Goal: Task Accomplishment & Management: Use online tool/utility

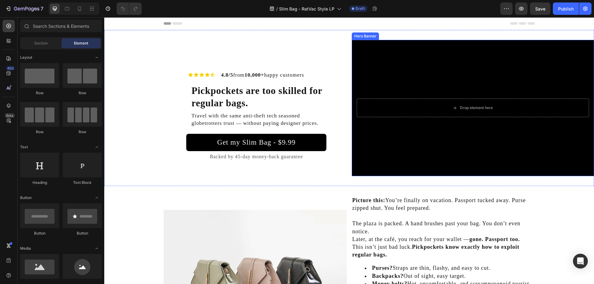
click at [410, 149] on div "Background Image" at bounding box center [473, 108] width 242 height 136
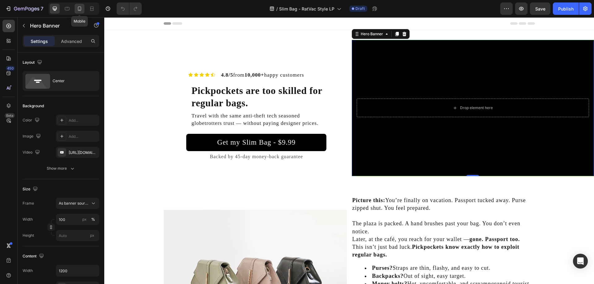
click at [79, 6] on icon at bounding box center [79, 9] width 6 height 6
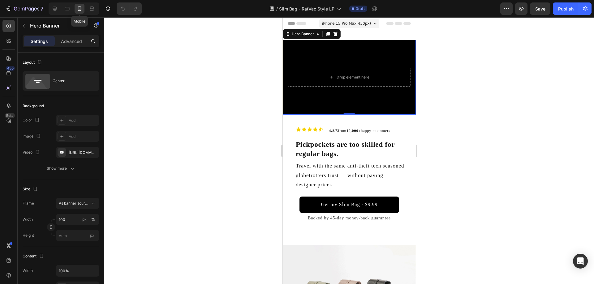
scroll to position [1, 0]
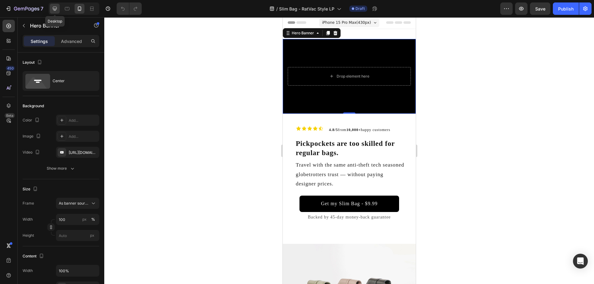
click at [55, 11] on icon at bounding box center [55, 9] width 6 height 6
type input "1200"
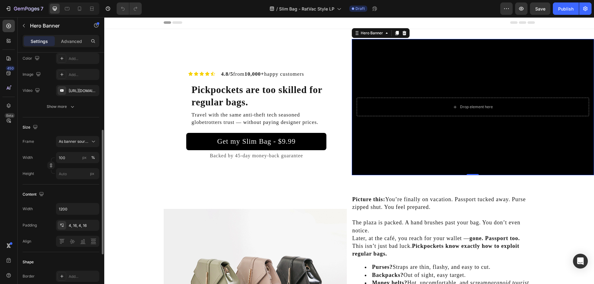
scroll to position [93, 0]
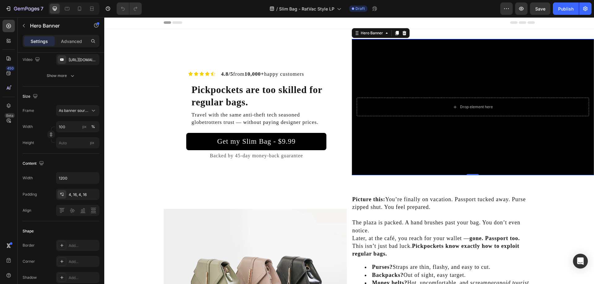
click at [418, 68] on div "Background Image" at bounding box center [473, 107] width 242 height 136
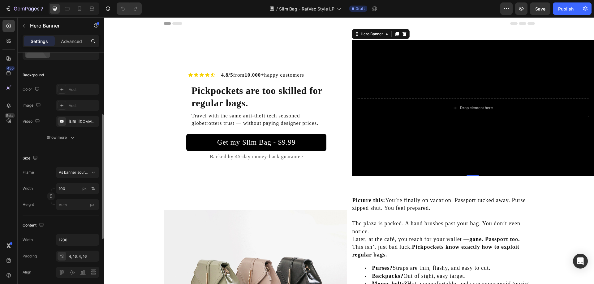
scroll to position [0, 0]
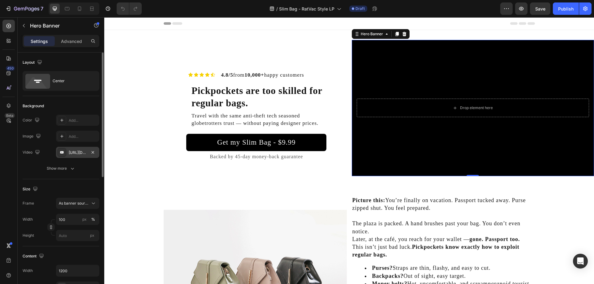
click at [78, 156] on div "[URL][DOMAIN_NAME]" at bounding box center [77, 152] width 43 height 11
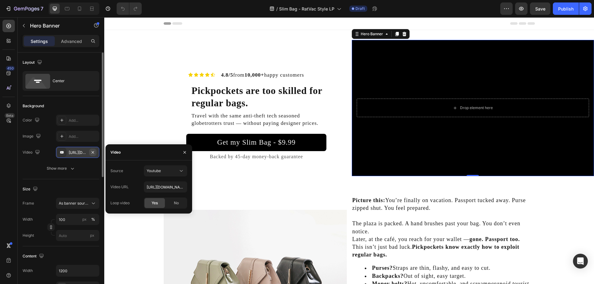
click at [96, 150] on button "button" at bounding box center [92, 152] width 7 height 7
type input "Auto"
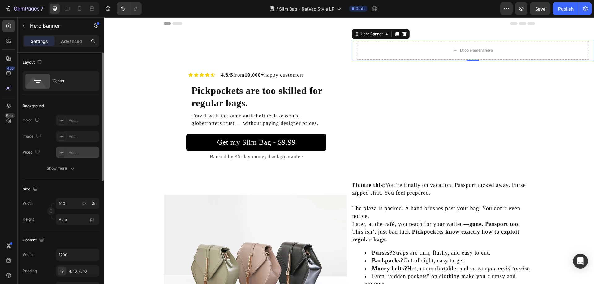
click at [80, 156] on div "Add..." at bounding box center [77, 152] width 43 height 11
type input "[URL][DOMAIN_NAME]"
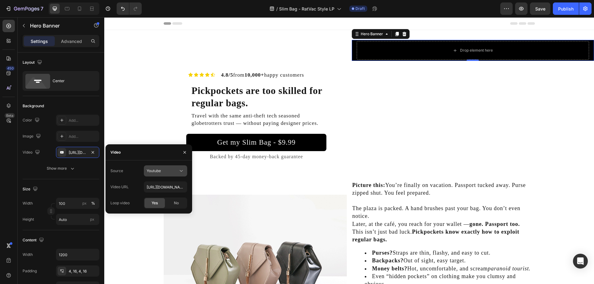
click at [165, 169] on div "Youtube" at bounding box center [163, 171] width 32 height 6
click at [166, 186] on span "Video hosting" at bounding box center [158, 186] width 23 height 6
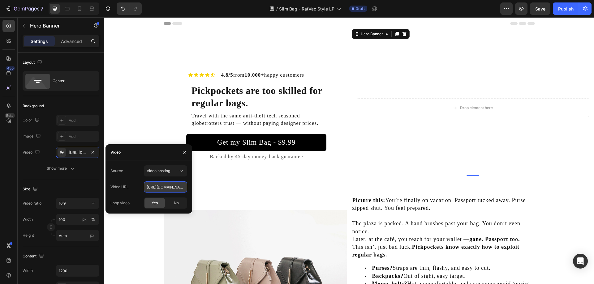
click at [160, 186] on input "[URL][DOMAIN_NAME]" at bounding box center [165, 186] width 43 height 11
paste input "3853578e844b4a1dbd5b951b09dd00df"
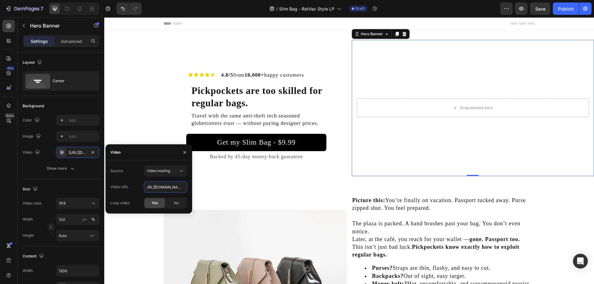
type input "[URL][DOMAIN_NAME]"
click at [134, 174] on div "Source Video hosting" at bounding box center [148, 170] width 77 height 11
click at [147, 116] on div "Icon Icon Icon Icon Icon Icon List 4.8/5 from 10,000+ happy customers Heading R…" at bounding box center [225, 108] width 242 height 136
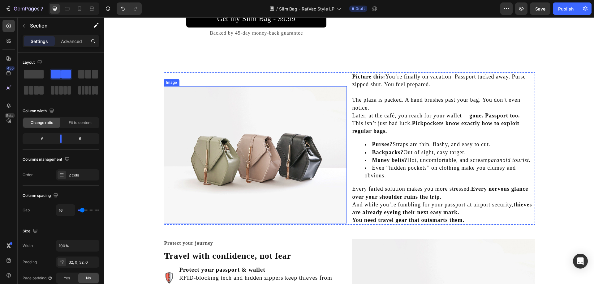
scroll to position [186, 0]
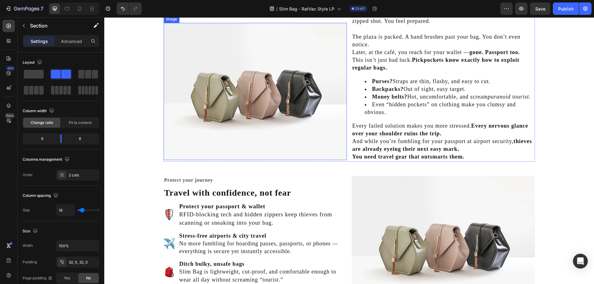
click at [334, 91] on img at bounding box center [255, 91] width 183 height 137
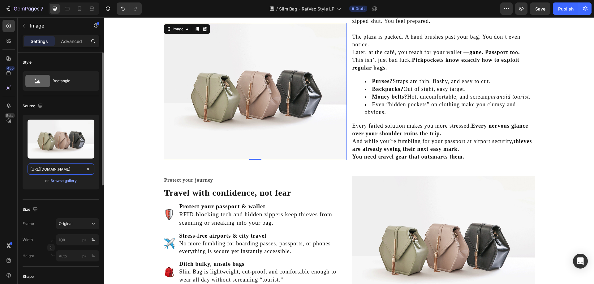
click at [62, 169] on input "[URL][DOMAIN_NAME]" at bounding box center [61, 169] width 67 height 11
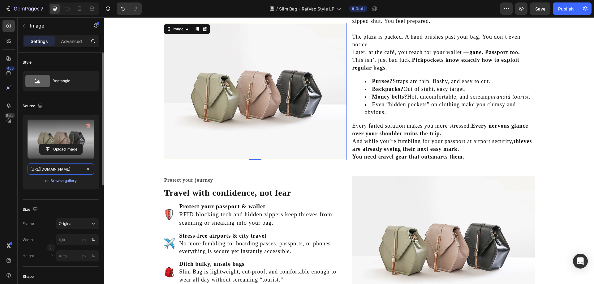
paste input "videos/c/o/v/1086ccabce42437d9c1f3a3d5b7f3f75.mp4"
type input "[URL][DOMAIN_NAME]"
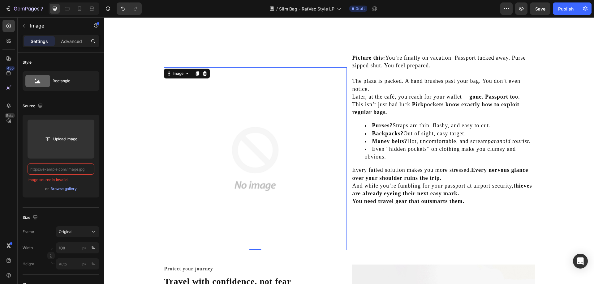
scroll to position [155, 0]
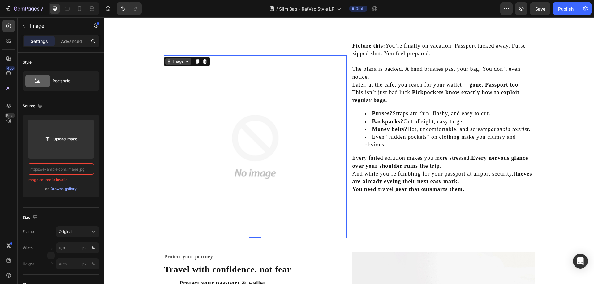
click at [172, 59] on div "Image" at bounding box center [177, 62] width 13 height 6
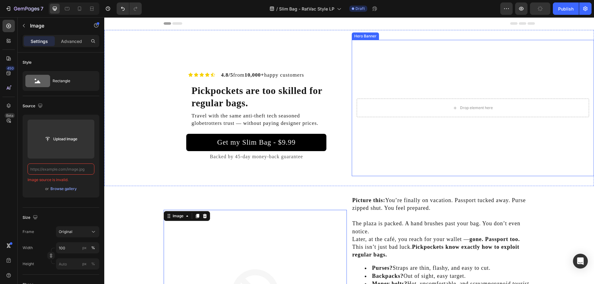
scroll to position [93, 0]
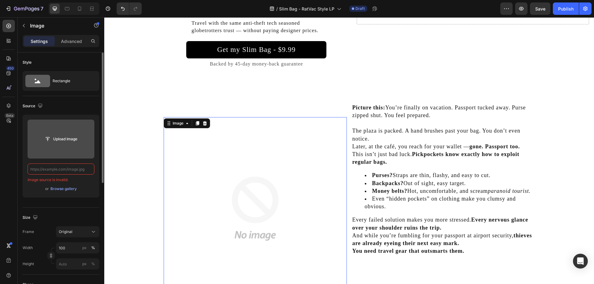
click at [52, 135] on input "file" at bounding box center [61, 139] width 43 height 11
click at [68, 139] on input "file" at bounding box center [61, 139] width 43 height 11
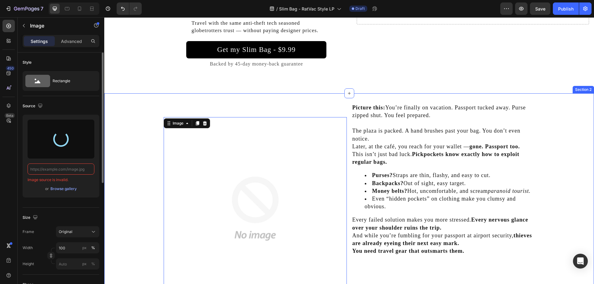
scroll to position [124, 0]
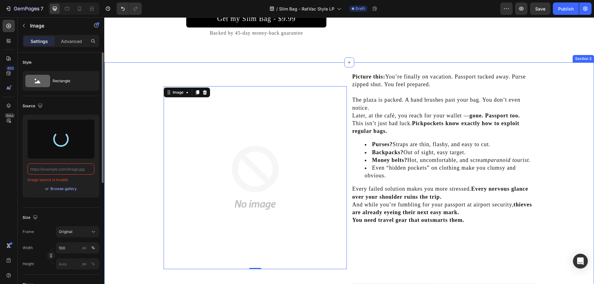
type input "[URL][DOMAIN_NAME]"
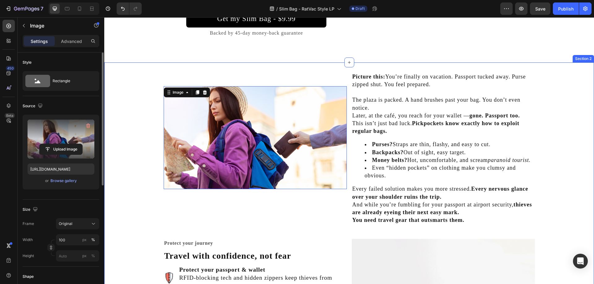
click at [129, 122] on div "Image 0 Picture this: You’re finally on vacation. Passport tucked away. Purse z…" at bounding box center [348, 254] width 489 height 365
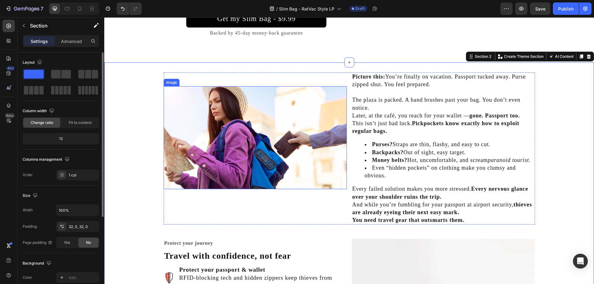
click at [242, 142] on img at bounding box center [255, 137] width 183 height 103
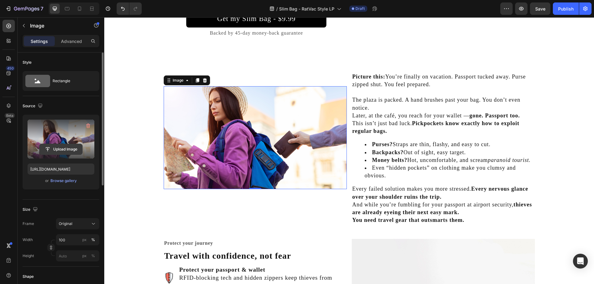
click at [75, 147] on input "file" at bounding box center [61, 149] width 43 height 11
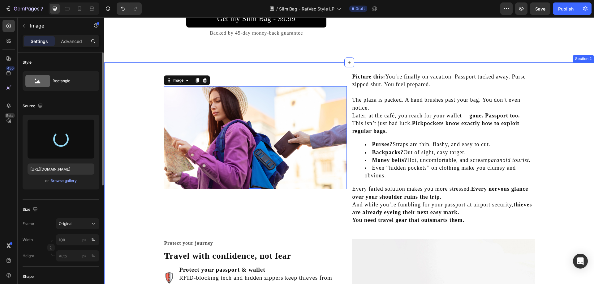
type input "[URL][DOMAIN_NAME]"
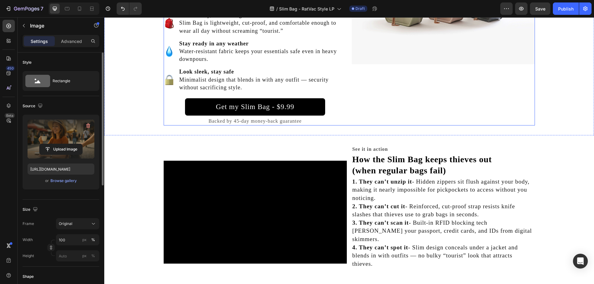
scroll to position [311, 0]
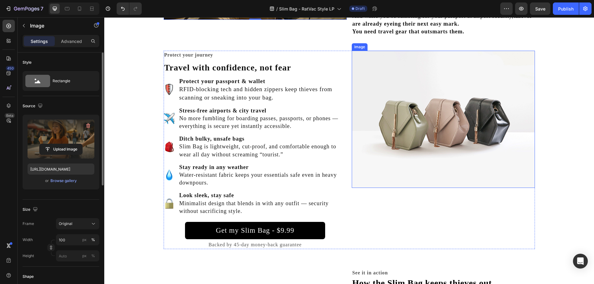
click at [416, 119] on img at bounding box center [443, 119] width 183 height 137
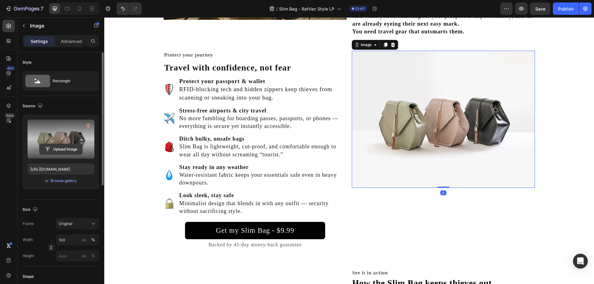
click at [68, 144] on input "file" at bounding box center [61, 149] width 43 height 11
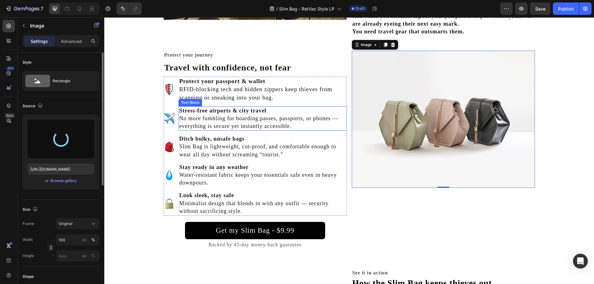
type input "[URL][DOMAIN_NAME]"
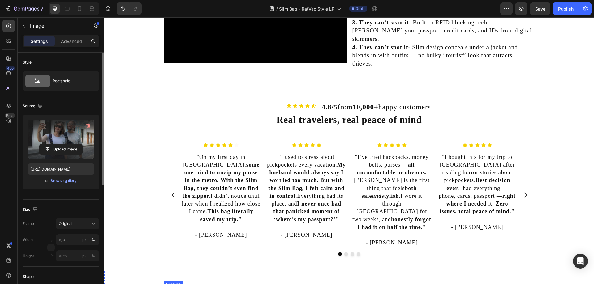
scroll to position [623, 0]
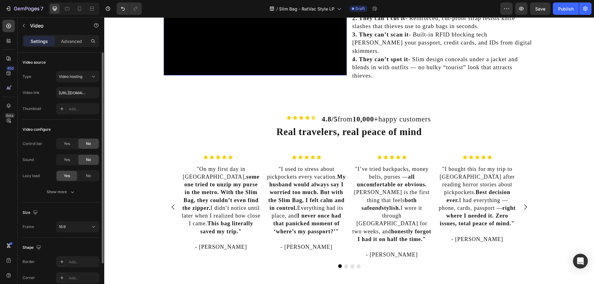
click at [284, 75] on video at bounding box center [255, 23] width 183 height 103
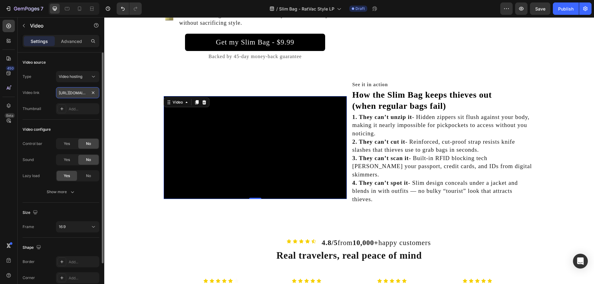
click at [76, 92] on input "[URL][DOMAIN_NAME]" at bounding box center [77, 92] width 43 height 11
paste input "a0fcfb54b7a044f2aa4359cb58cd88cb"
type input "[URL][DOMAIN_NAME]"
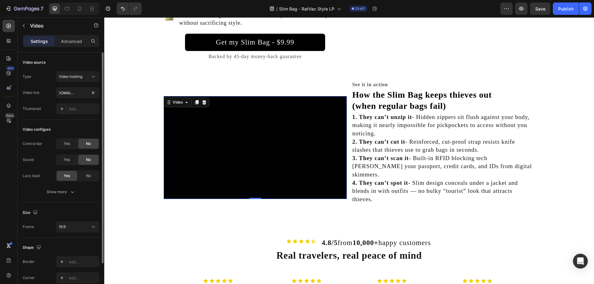
click at [45, 90] on div "Video link [URL][DOMAIN_NAME]" at bounding box center [61, 92] width 77 height 11
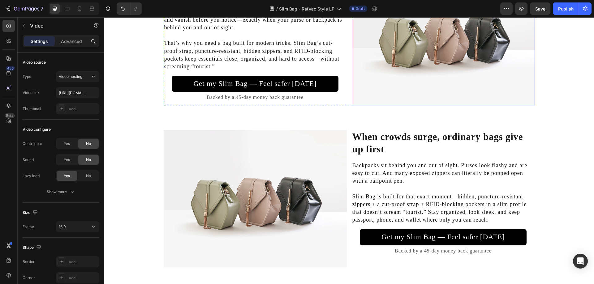
scroll to position [1175, 0]
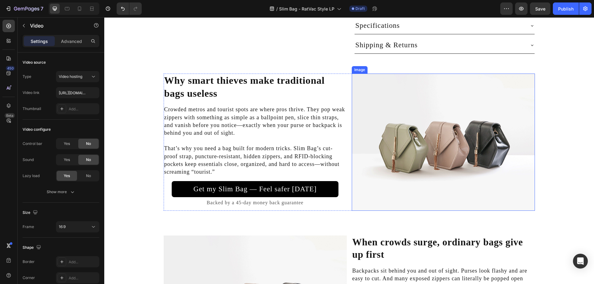
click at [420, 123] on img at bounding box center [443, 142] width 183 height 137
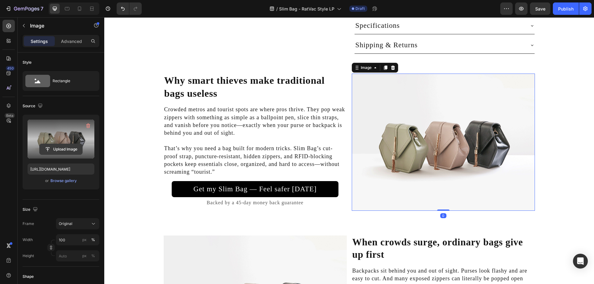
click at [49, 147] on input "file" at bounding box center [61, 149] width 43 height 11
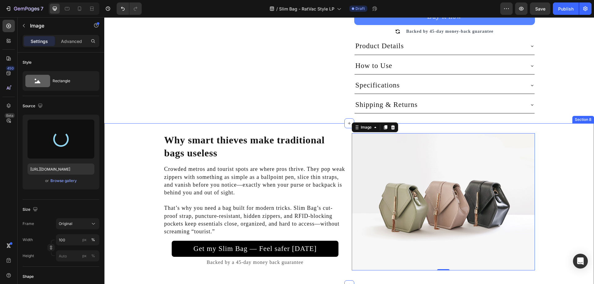
scroll to position [1144, 0]
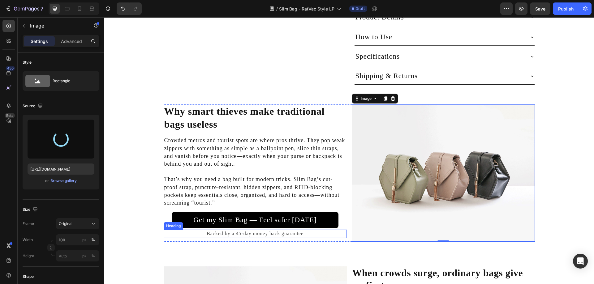
type input "[URL][DOMAIN_NAME]"
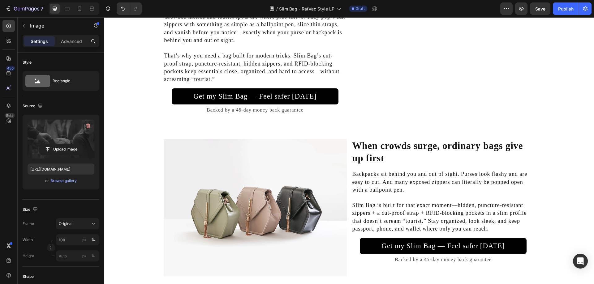
scroll to position [1299, 0]
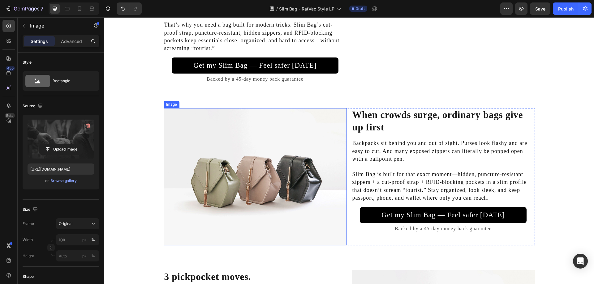
click at [265, 171] on img at bounding box center [255, 176] width 183 height 137
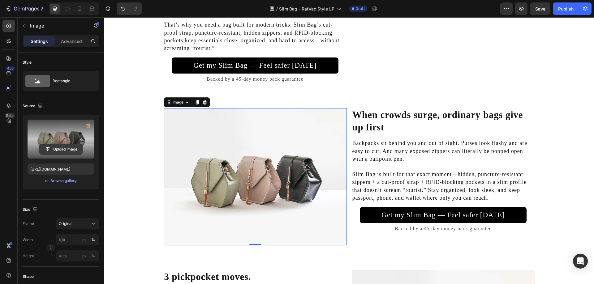
click at [56, 146] on input "file" at bounding box center [61, 149] width 43 height 11
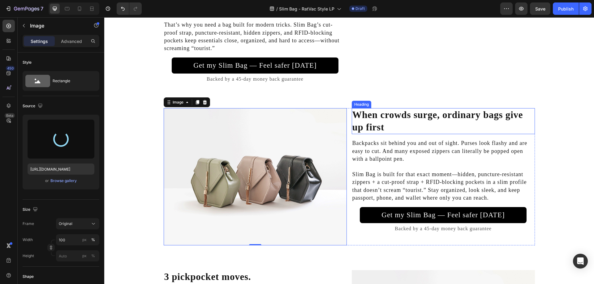
type input "[URL][DOMAIN_NAME]"
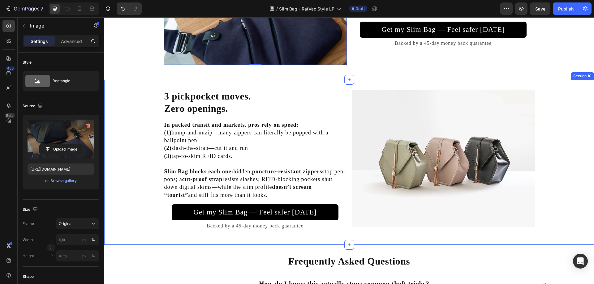
scroll to position [1515, 0]
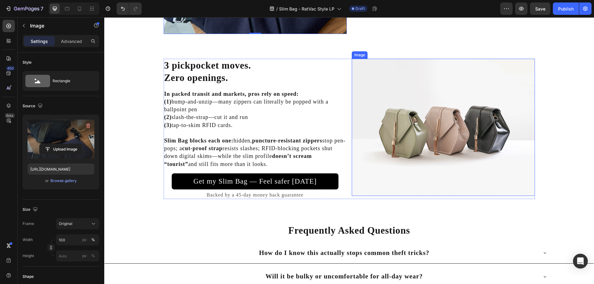
click at [427, 129] on img at bounding box center [443, 127] width 183 height 137
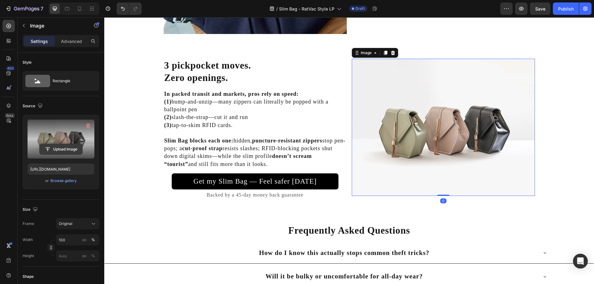
click at [57, 147] on input "file" at bounding box center [61, 149] width 43 height 11
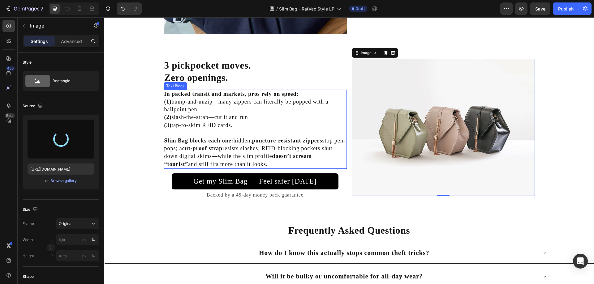
type input "[URL][DOMAIN_NAME]"
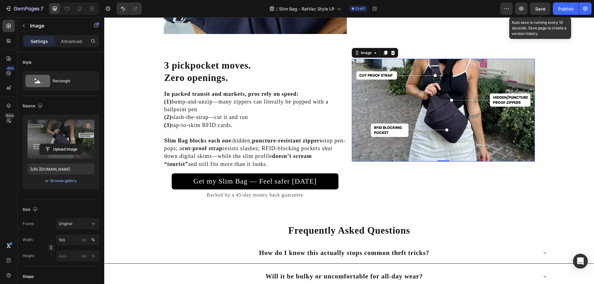
drag, startPoint x: 546, startPoint y: 11, endPoint x: 549, endPoint y: 17, distance: 6.1
click at [546, 11] on button "Save" at bounding box center [540, 8] width 20 height 12
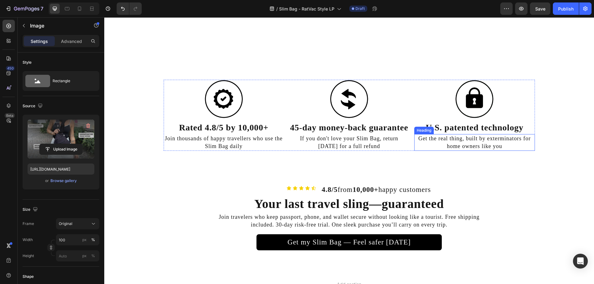
scroll to position [1994, 0]
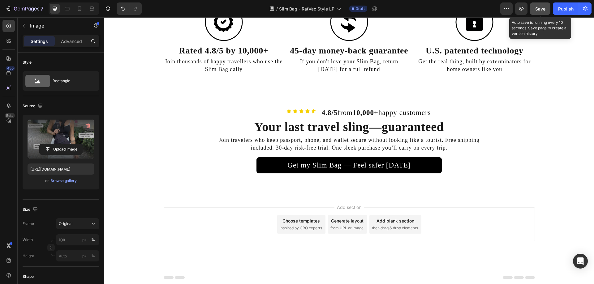
click at [544, 12] on div "Save" at bounding box center [540, 9] width 10 height 6
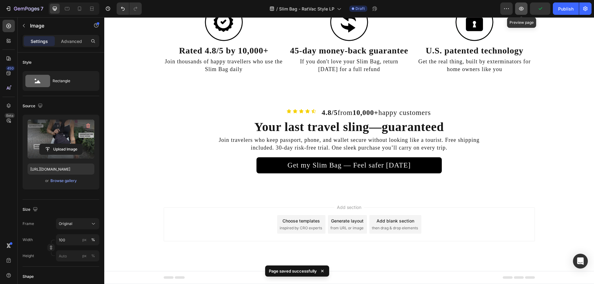
click at [519, 7] on icon "button" at bounding box center [521, 9] width 6 height 6
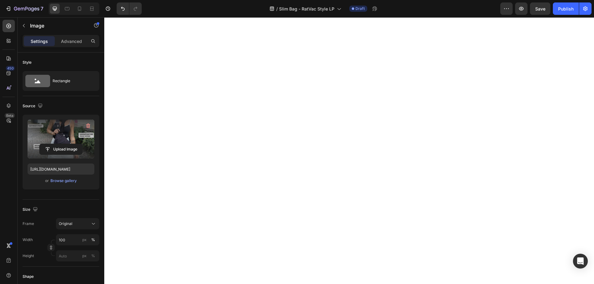
scroll to position [912, 0]
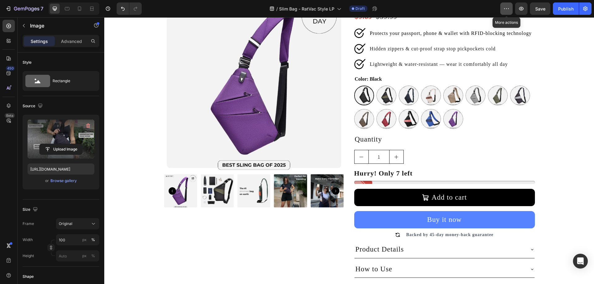
click at [505, 14] on button "button" at bounding box center [506, 8] width 12 height 12
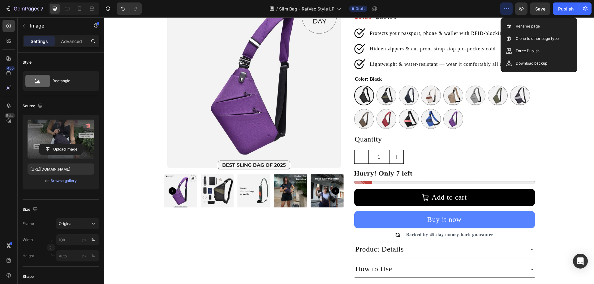
click at [505, 11] on icon "button" at bounding box center [506, 9] width 6 height 6
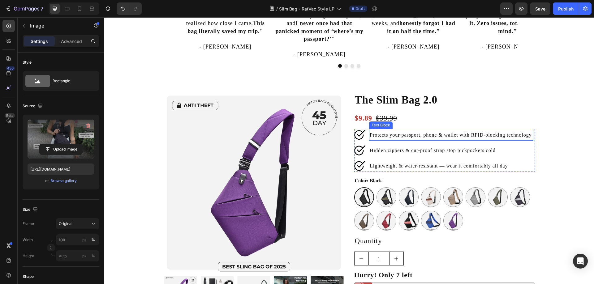
scroll to position [726, 0]
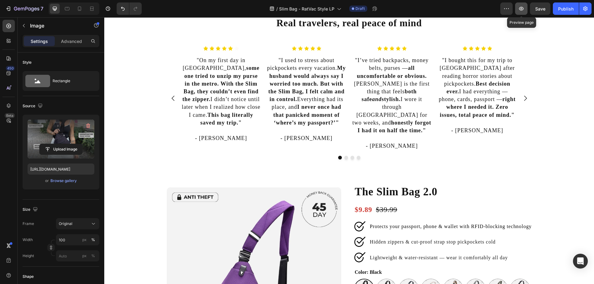
click at [526, 6] on button "button" at bounding box center [521, 8] width 12 height 12
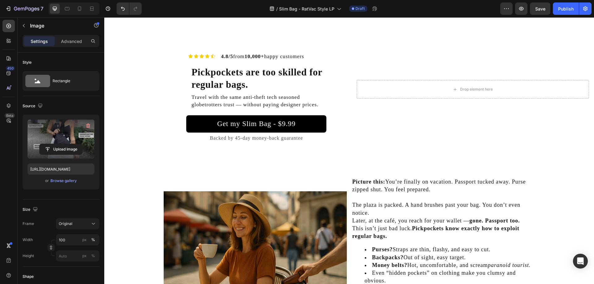
scroll to position [0, 0]
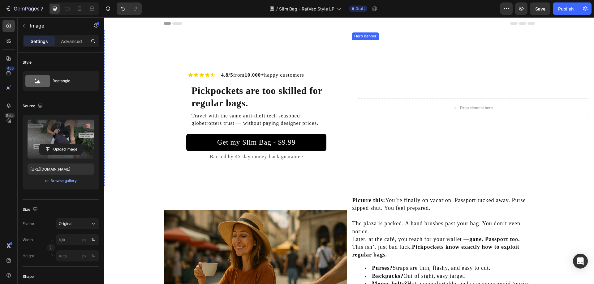
click at [431, 91] on video "Background Image" at bounding box center [473, 108] width 242 height 136
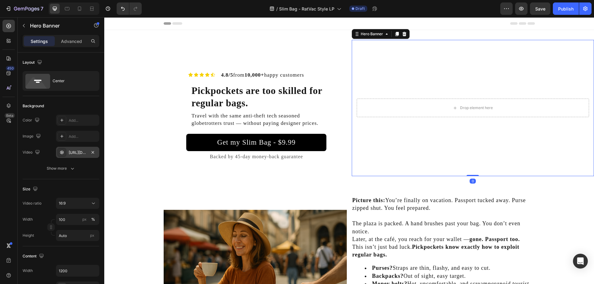
click at [78, 154] on div "[URL][DOMAIN_NAME]" at bounding box center [78, 153] width 18 height 6
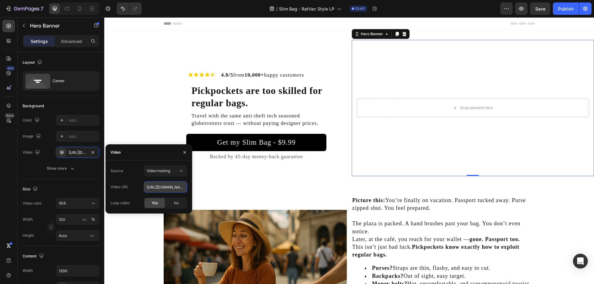
click at [155, 189] on input "[URL][DOMAIN_NAME]" at bounding box center [165, 186] width 43 height 11
paste input "2cf6b8ac2495405db56eef786d37060a"
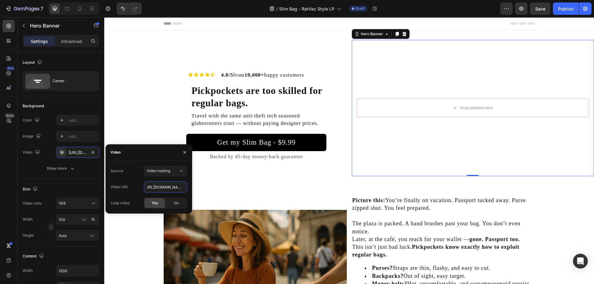
type input "[URL][DOMAIN_NAME]"
click at [132, 178] on div "Source Video hosting Video URL [URL][DOMAIN_NAME] Loop video Yes No" at bounding box center [148, 186] width 77 height 43
click at [127, 125] on div "Icon Icon Icon Icon Icon Icon List 4.8/5 from 10,000+ happy customers Heading R…" at bounding box center [225, 108] width 242 height 136
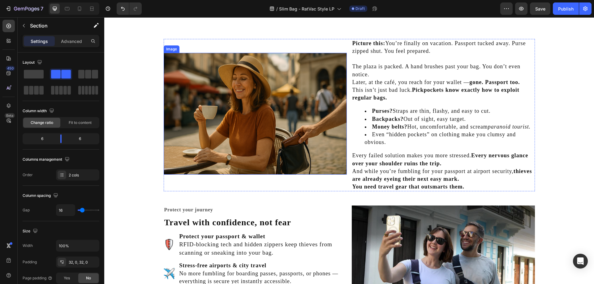
scroll to position [155, 0]
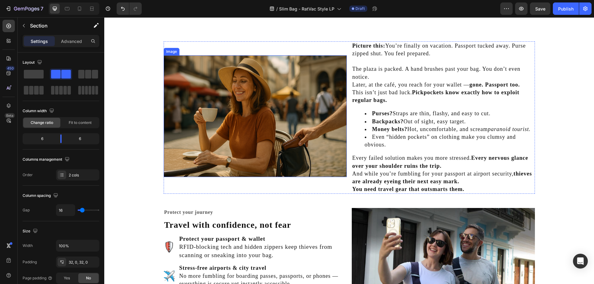
click at [300, 116] on img at bounding box center [255, 116] width 183 height 122
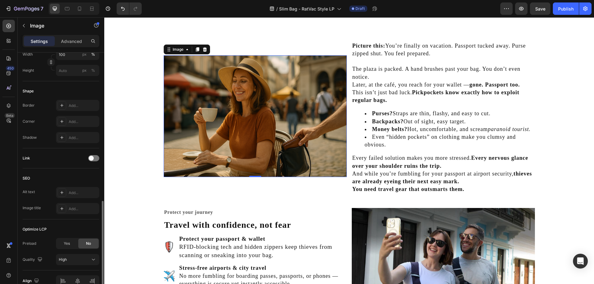
scroll to position [218, 0]
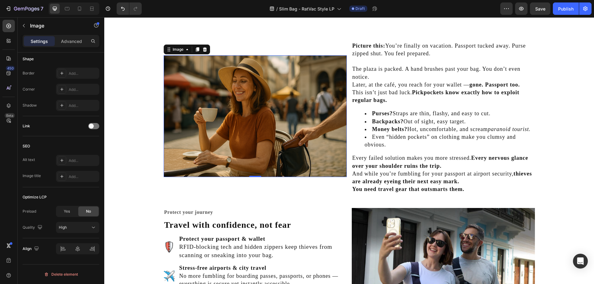
click at [61, 35] on div "Settings Advanced" at bounding box center [61, 41] width 77 height 12
click at [61, 40] on div "Advanced" at bounding box center [71, 41] width 31 height 10
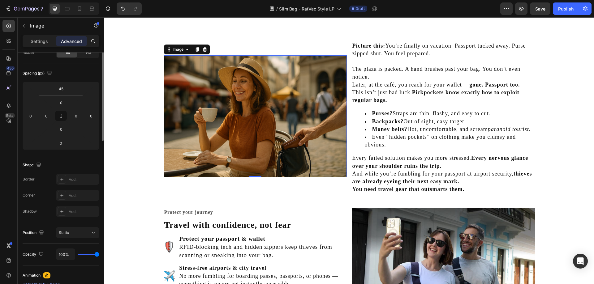
scroll to position [0, 0]
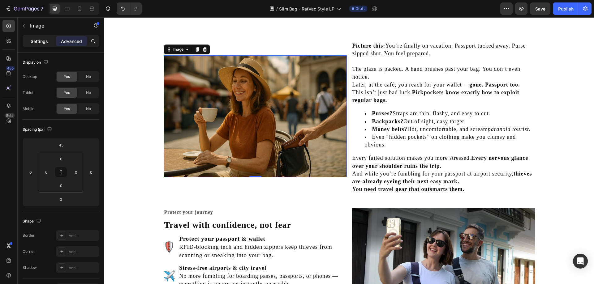
click at [41, 36] on div "Settings" at bounding box center [39, 41] width 31 height 10
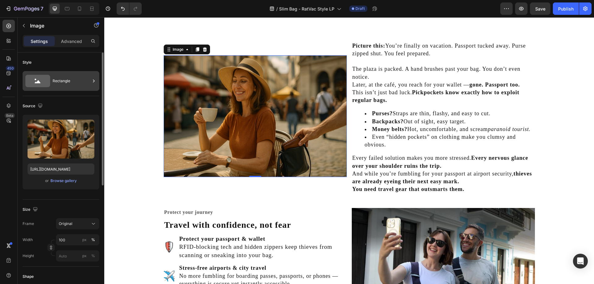
click at [78, 77] on div "Rectangle" at bounding box center [72, 81] width 38 height 14
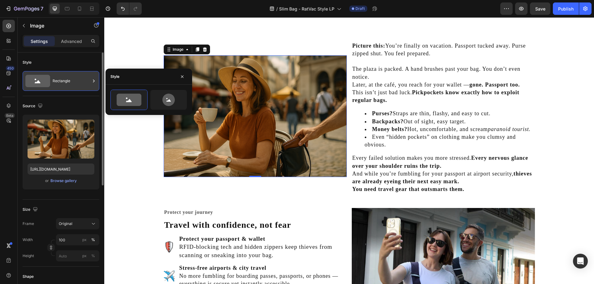
click at [78, 77] on div "Rectangle" at bounding box center [72, 81] width 38 height 14
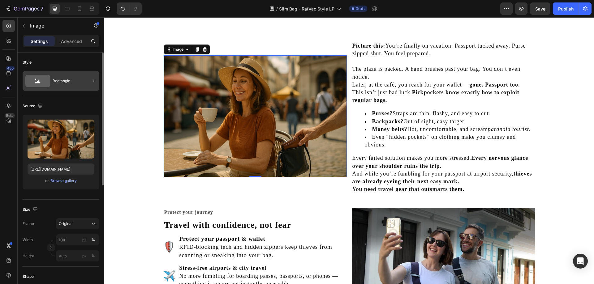
scroll to position [62, 0]
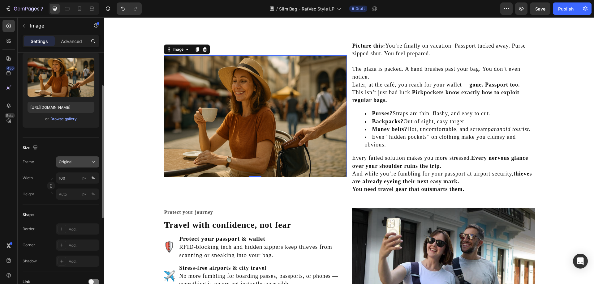
click at [92, 159] on icon at bounding box center [93, 162] width 6 height 6
click at [78, 200] on div "Horizontal" at bounding box center [76, 201] width 36 height 6
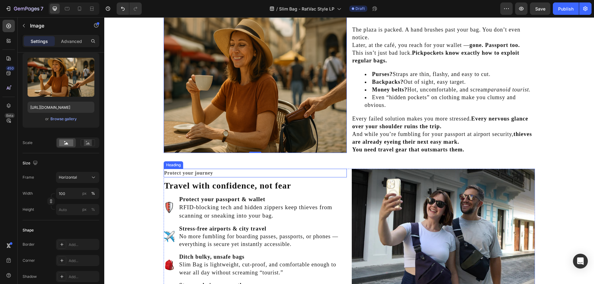
scroll to position [216, 0]
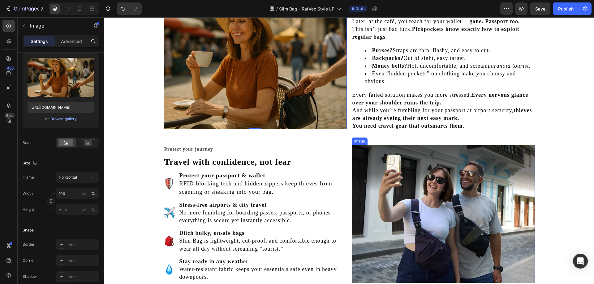
click at [438, 187] on img at bounding box center [443, 214] width 183 height 138
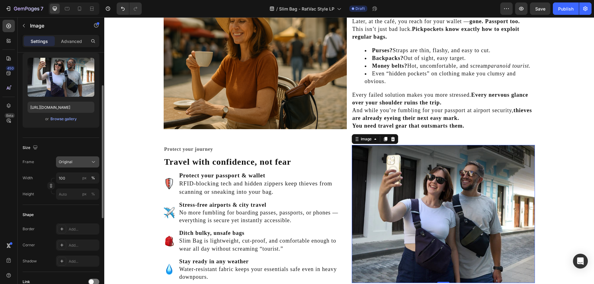
click at [84, 162] on div "Original" at bounding box center [74, 162] width 30 height 6
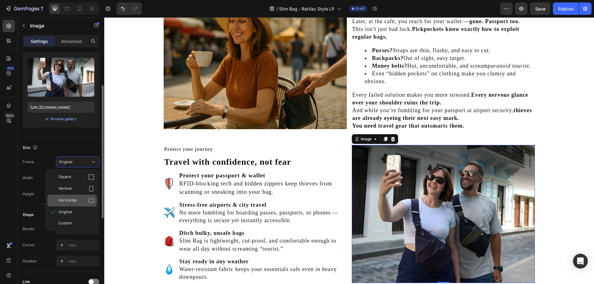
click at [69, 197] on div "Horizontal" at bounding box center [71, 201] width 49 height 12
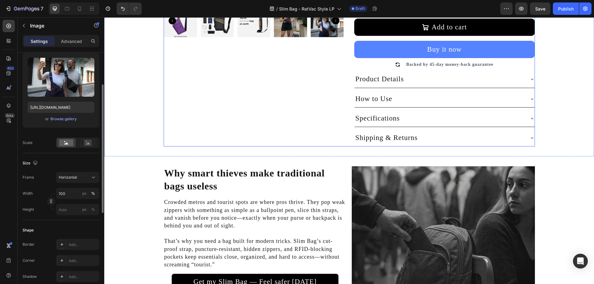
scroll to position [1175, 0]
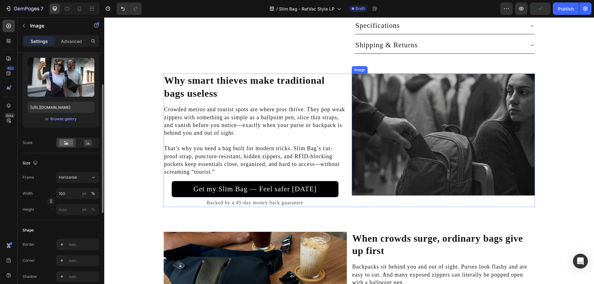
click at [406, 140] on img at bounding box center [443, 135] width 183 height 122
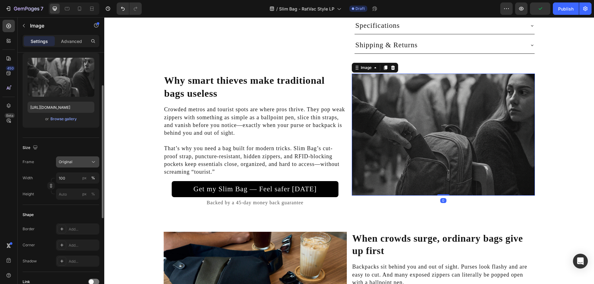
click at [69, 159] on span "Original" at bounding box center [66, 162] width 14 height 6
click at [71, 197] on div "Horizontal" at bounding box center [71, 201] width 49 height 12
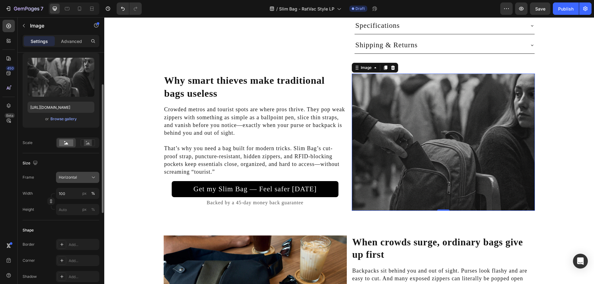
click at [72, 174] on button "Horizontal" at bounding box center [77, 177] width 43 height 11
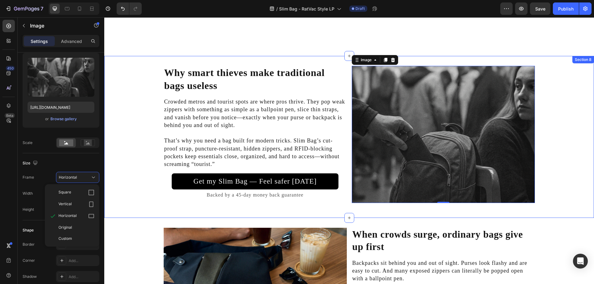
scroll to position [1329, 0]
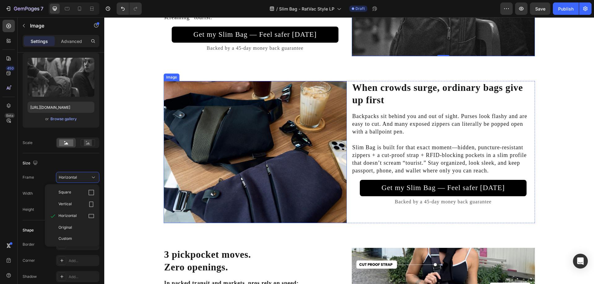
click at [203, 172] on img at bounding box center [255, 152] width 183 height 142
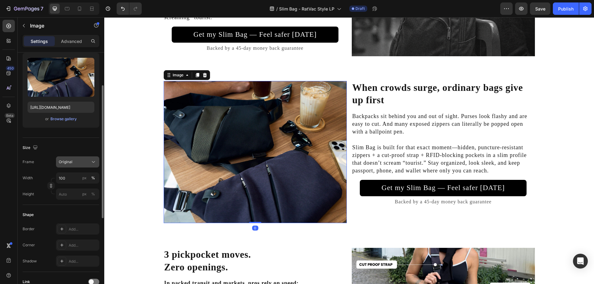
click at [83, 157] on button "Original" at bounding box center [77, 161] width 43 height 11
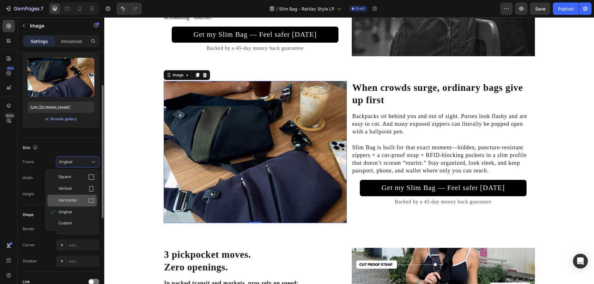
click at [79, 196] on div "Horizontal" at bounding box center [71, 201] width 49 height 12
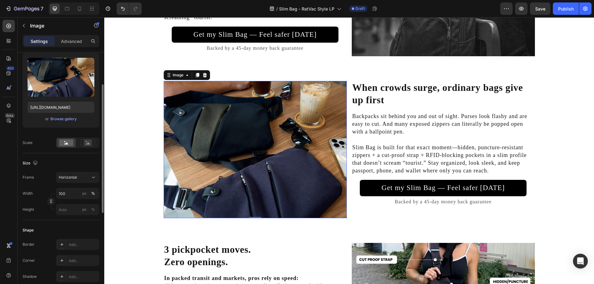
scroll to position [1453, 0]
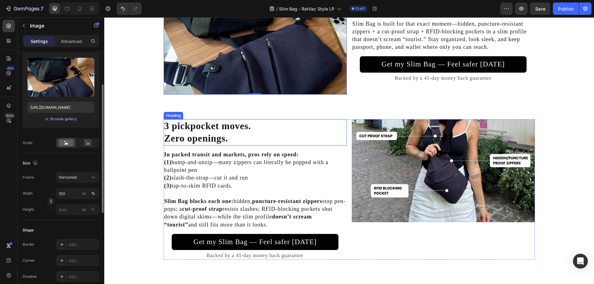
click at [424, 148] on img at bounding box center [443, 170] width 183 height 103
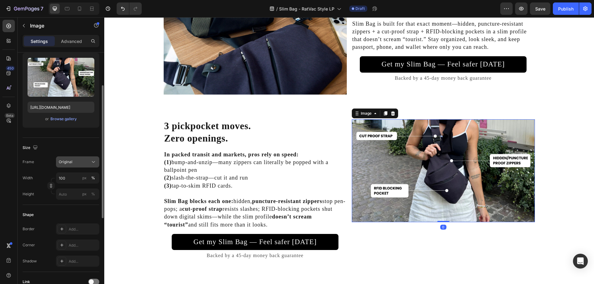
click at [84, 164] on div "Original" at bounding box center [74, 162] width 30 height 6
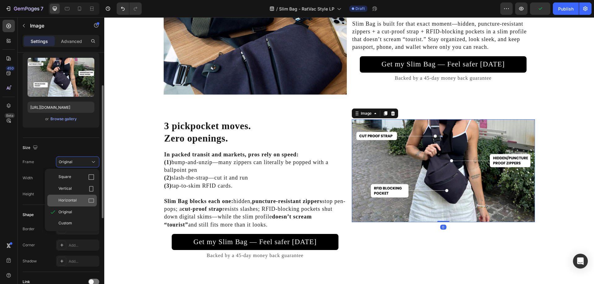
click at [77, 199] on div "Horizontal" at bounding box center [76, 201] width 36 height 6
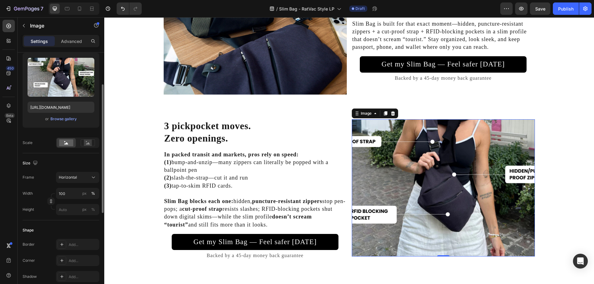
click at [430, 160] on img at bounding box center [443, 187] width 183 height 137
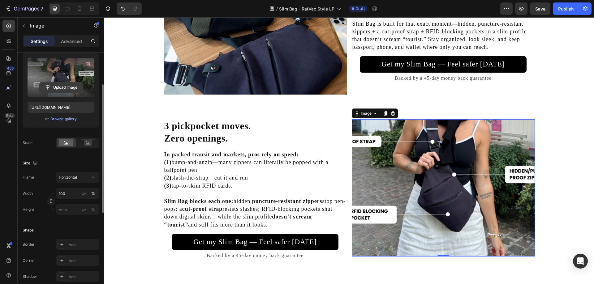
click at [55, 85] on input "file" at bounding box center [61, 87] width 43 height 11
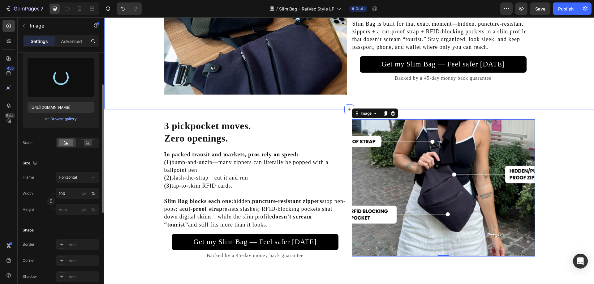
type input "[URL][DOMAIN_NAME]"
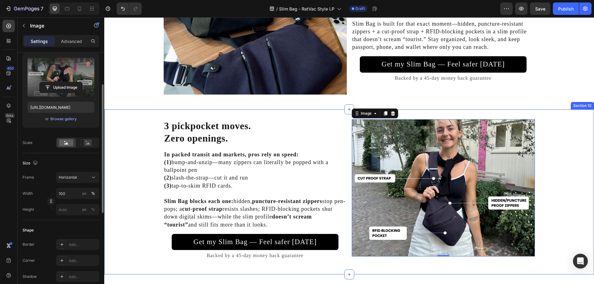
click at [130, 146] on div "3 pickpocket moves. Zero openings. Heading In packed transit and markets, pros …" at bounding box center [348, 191] width 489 height 145
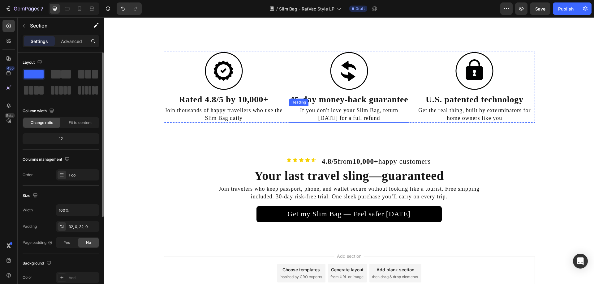
scroll to position [1993, 0]
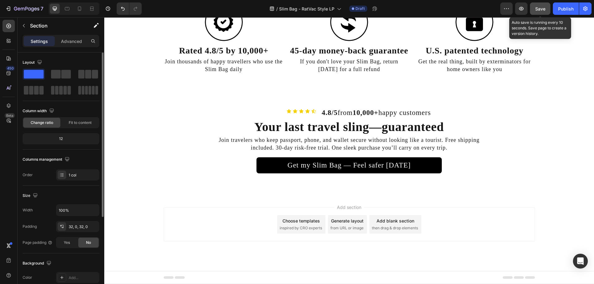
click at [541, 12] on button "Save" at bounding box center [540, 8] width 20 height 12
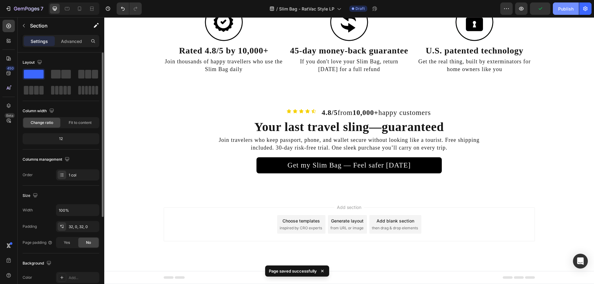
click at [562, 11] on div "Publish" at bounding box center [565, 9] width 15 height 6
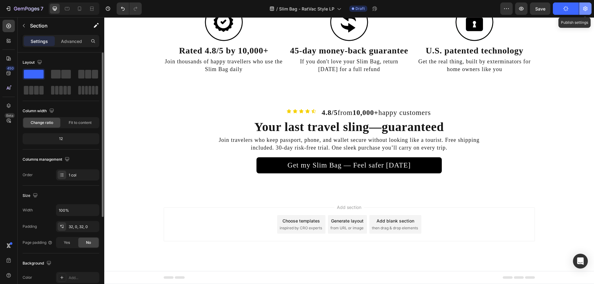
click at [583, 10] on icon "button" at bounding box center [585, 9] width 6 height 6
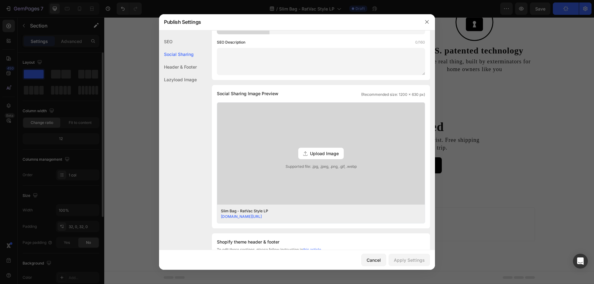
scroll to position [271, 0]
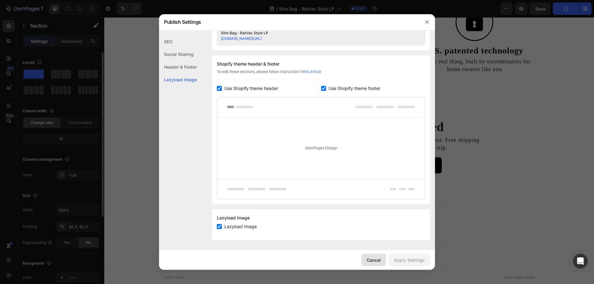
drag, startPoint x: 382, startPoint y: 260, endPoint x: 279, endPoint y: 236, distance: 105.5
click at [382, 260] on button "Cancel" at bounding box center [373, 260] width 25 height 12
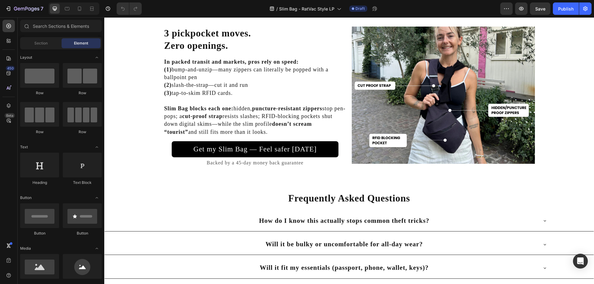
scroll to position [1762, 0]
